Goal: Information Seeking & Learning: Learn about a topic

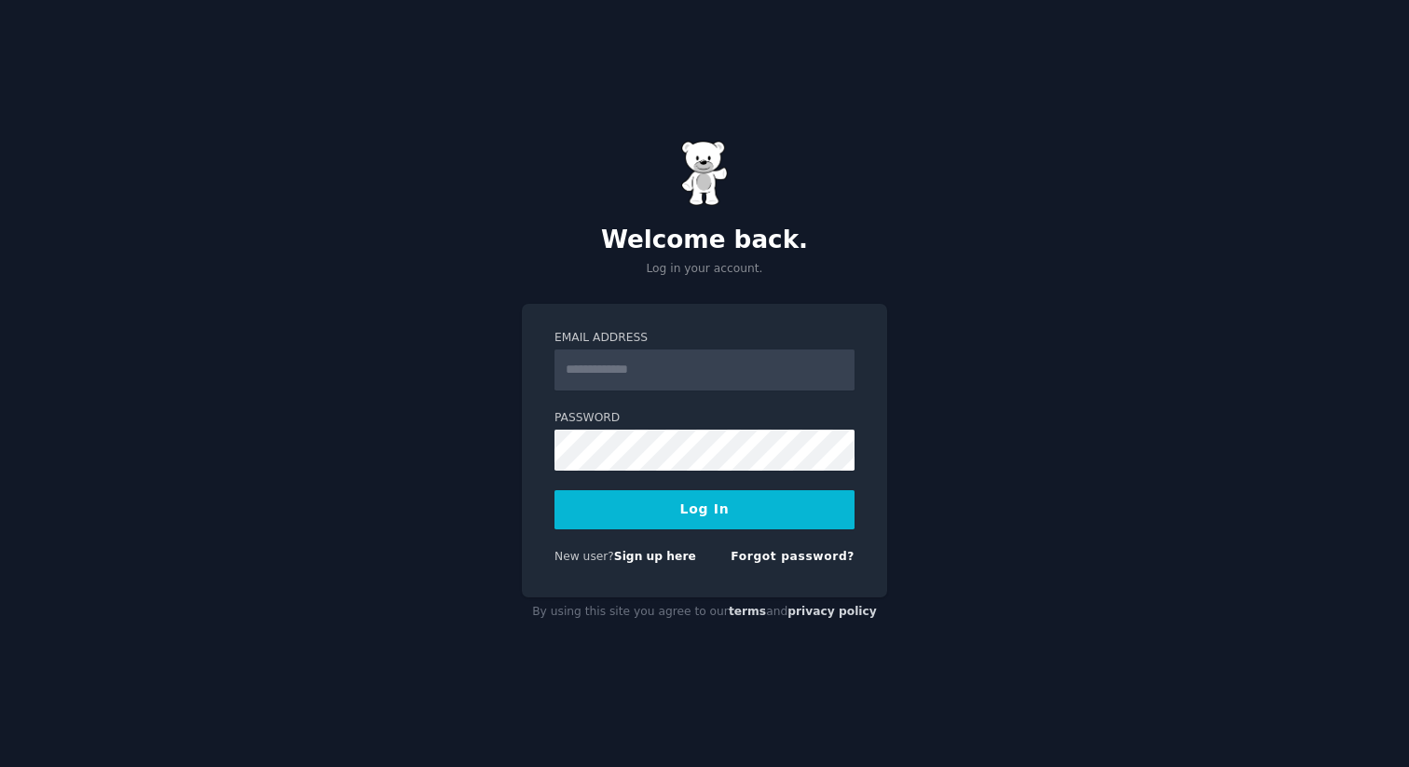
click at [648, 366] on input "Email Address" at bounding box center [704, 369] width 300 height 41
type input "**********"
click at [713, 527] on button "Log In" at bounding box center [704, 509] width 300 height 39
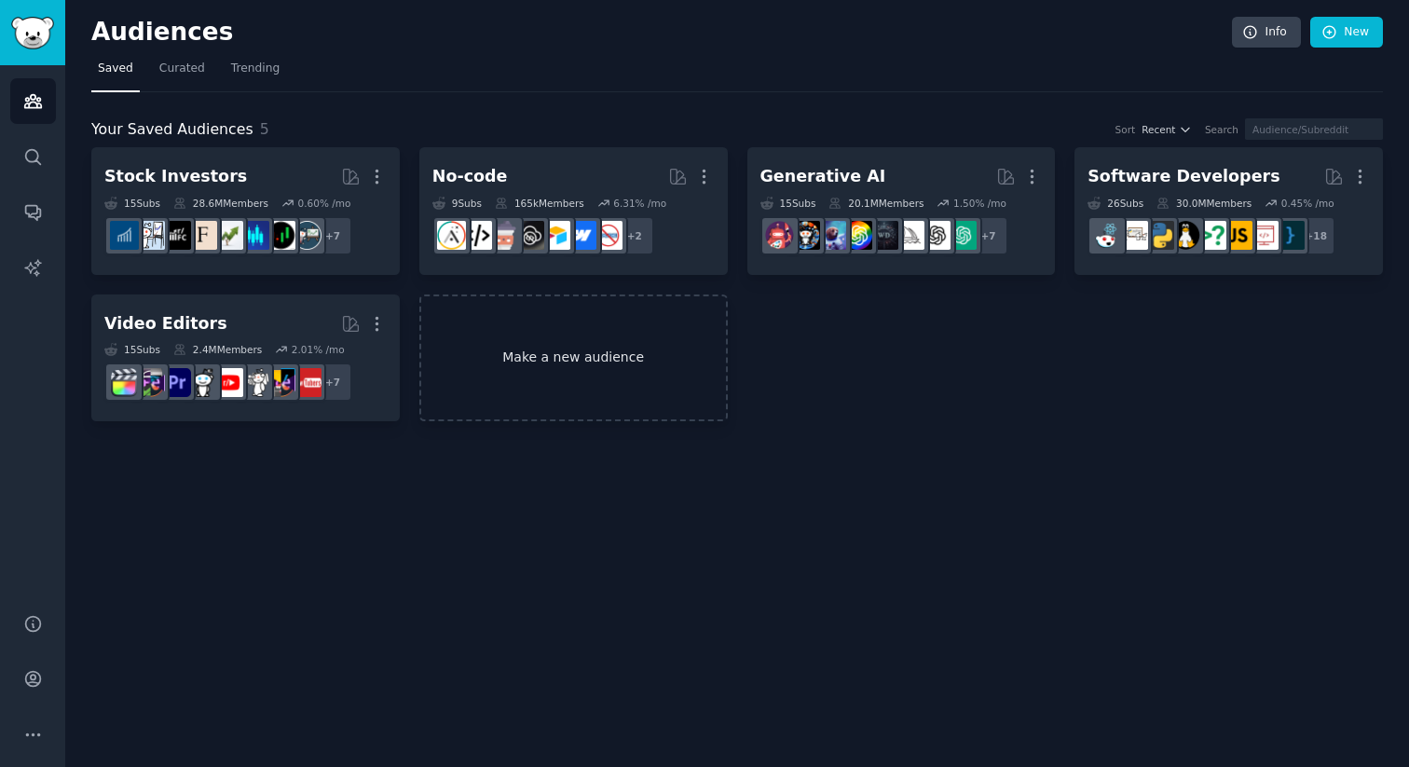
click at [662, 419] on link "Make a new audience" at bounding box center [573, 358] width 308 height 128
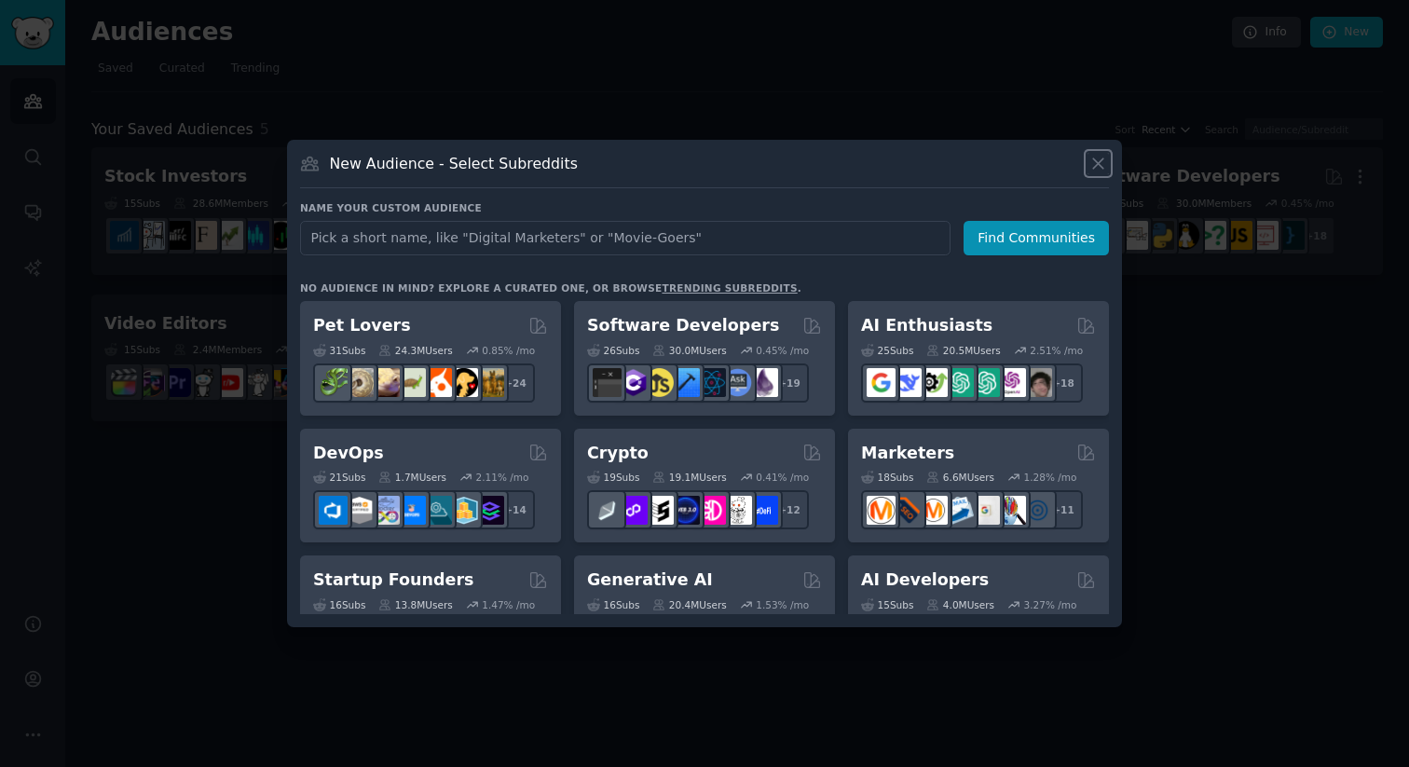
click at [1099, 172] on icon at bounding box center [1098, 164] width 20 height 20
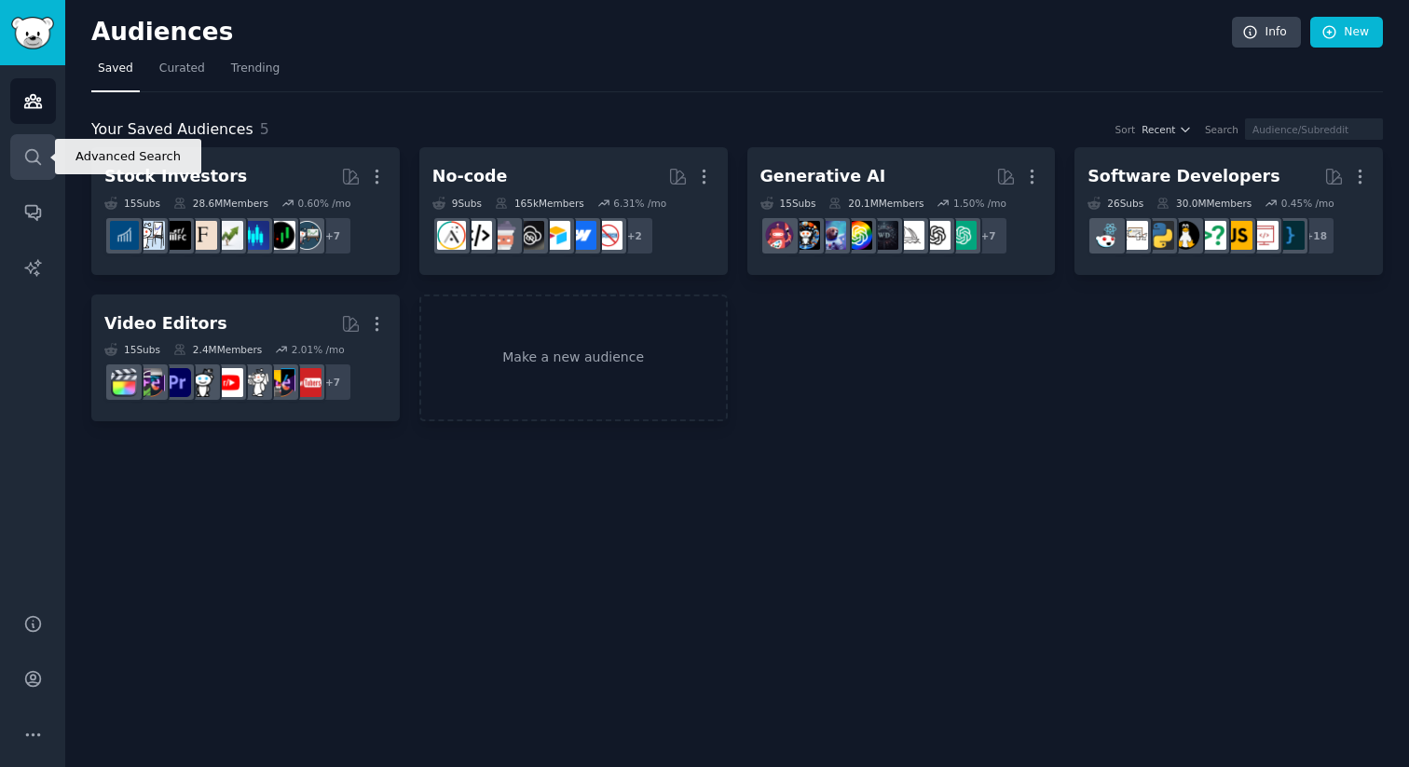
click at [21, 162] on link "Search" at bounding box center [33, 157] width 46 height 46
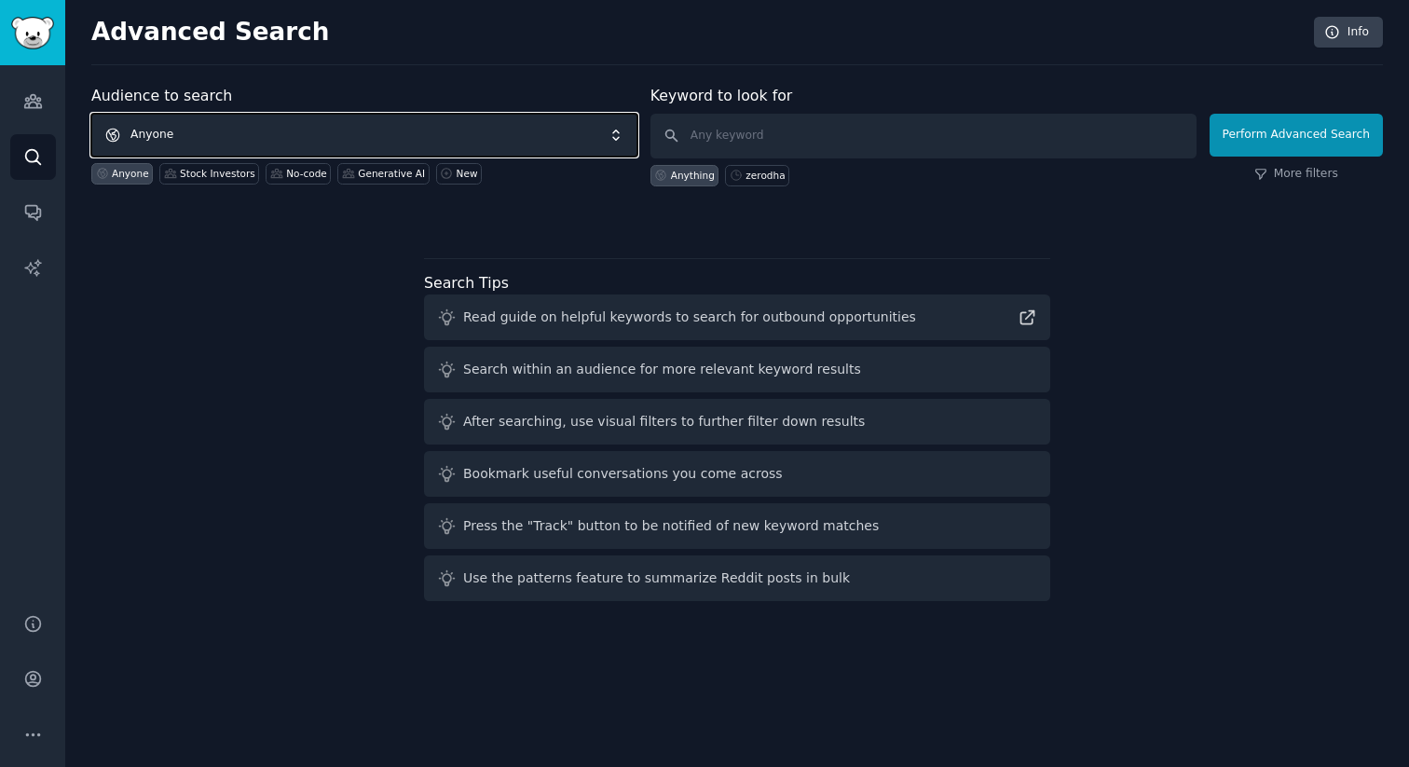
click at [280, 125] on span "Anyone" at bounding box center [364, 135] width 546 height 43
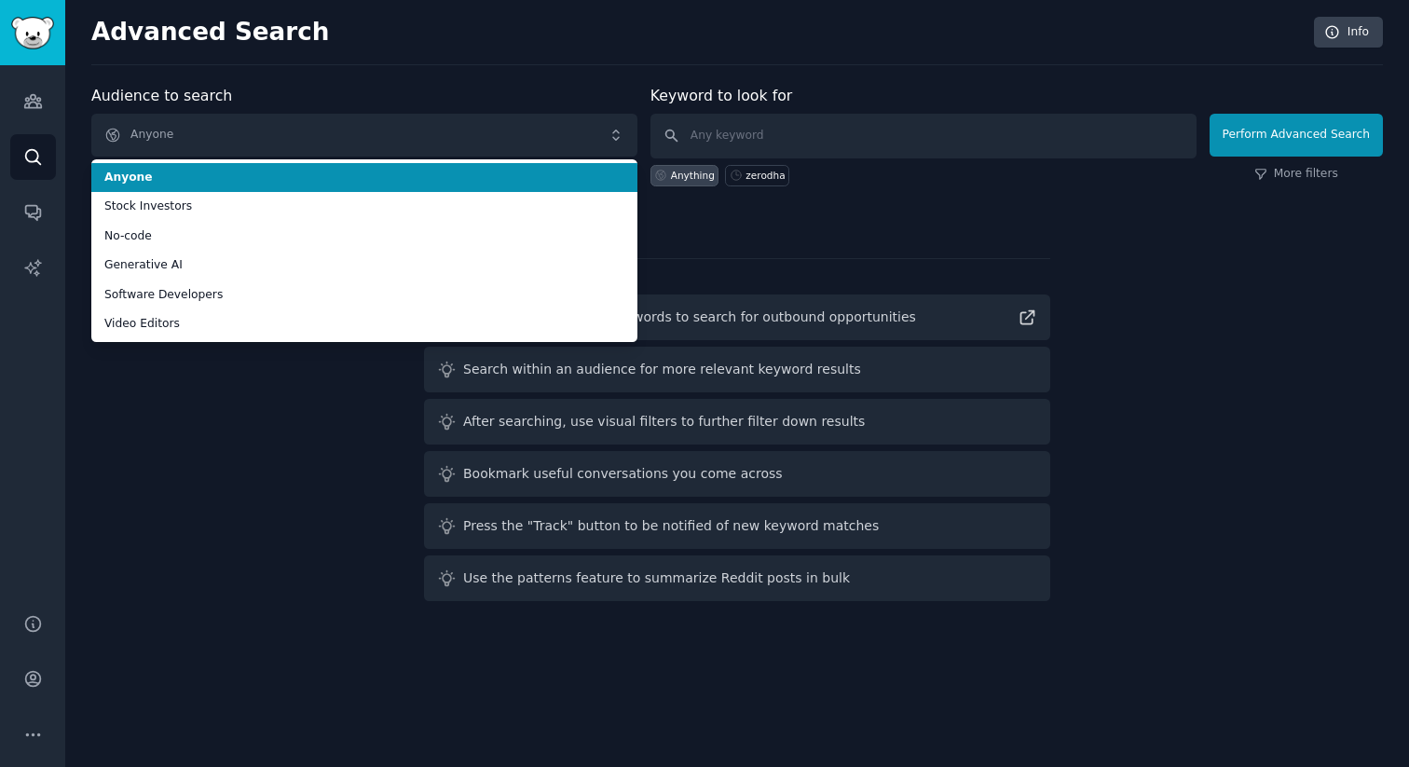
click at [802, 158] on div "Anything zerodha" at bounding box center [923, 172] width 546 height 28
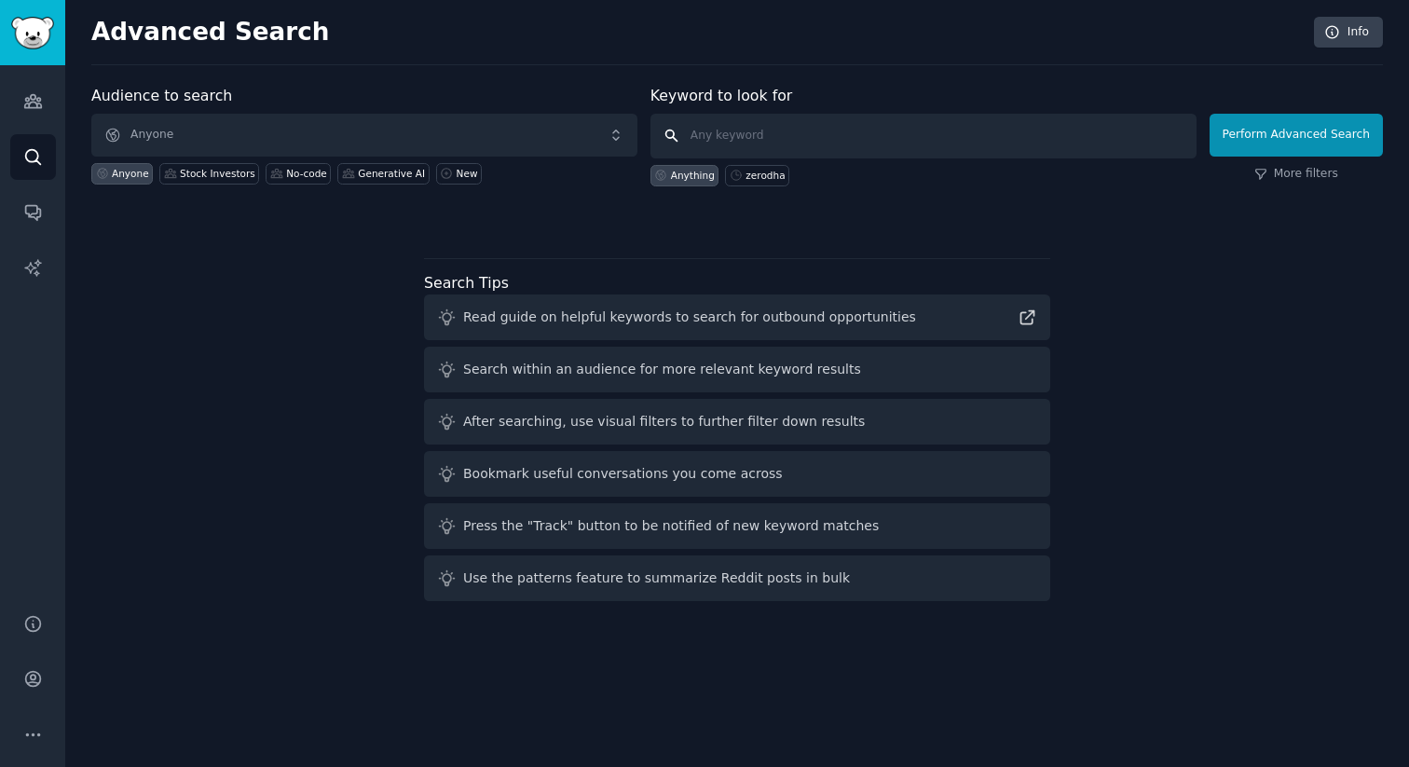
click at [811, 138] on input "text" at bounding box center [923, 136] width 546 height 45
type input "[DATE][DOMAIN_NAME]"
click button "Perform Advanced Search" at bounding box center [1296, 135] width 173 height 43
